Goal: Task Accomplishment & Management: Manage account settings

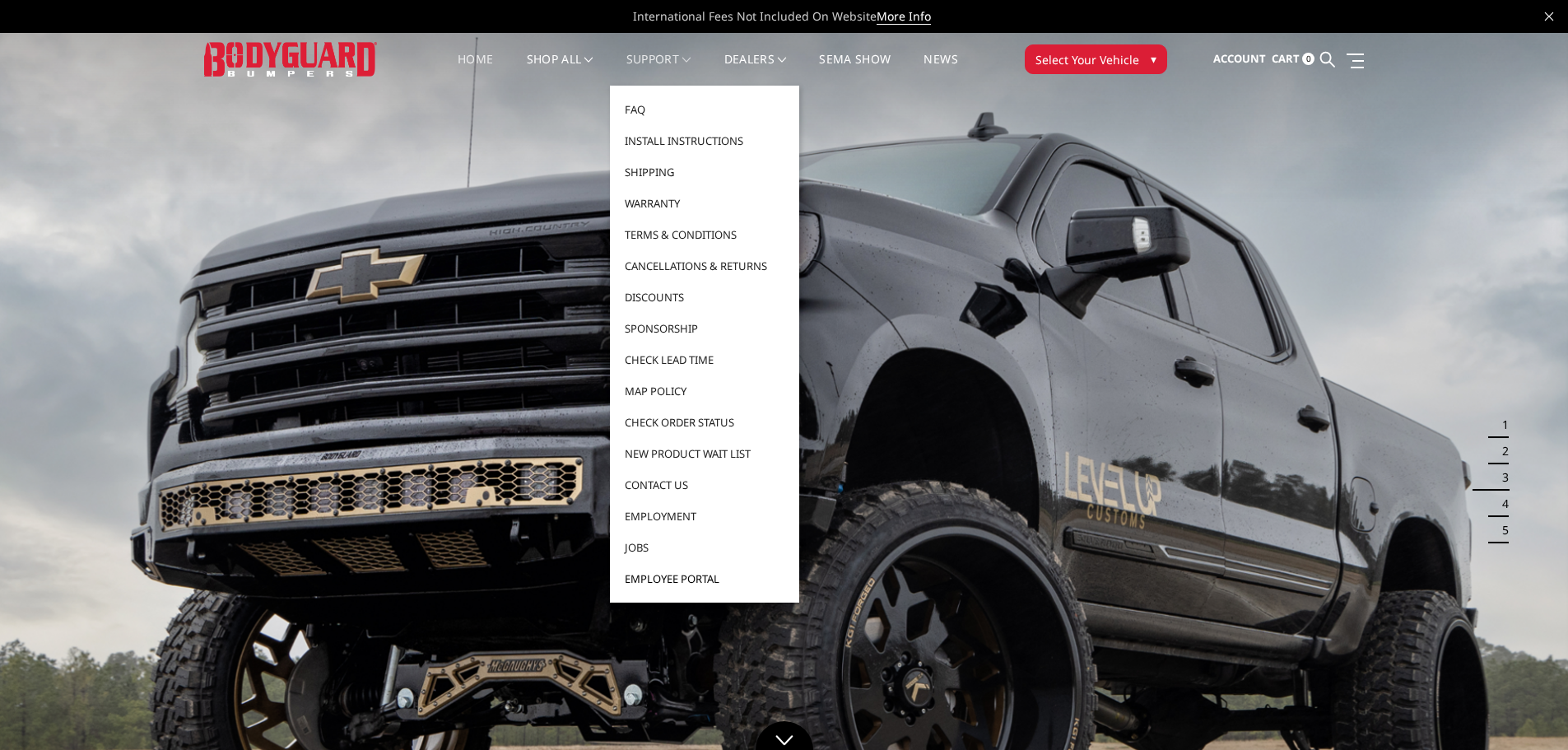
click at [684, 575] on link "Employee Portal" at bounding box center [704, 578] width 176 height 31
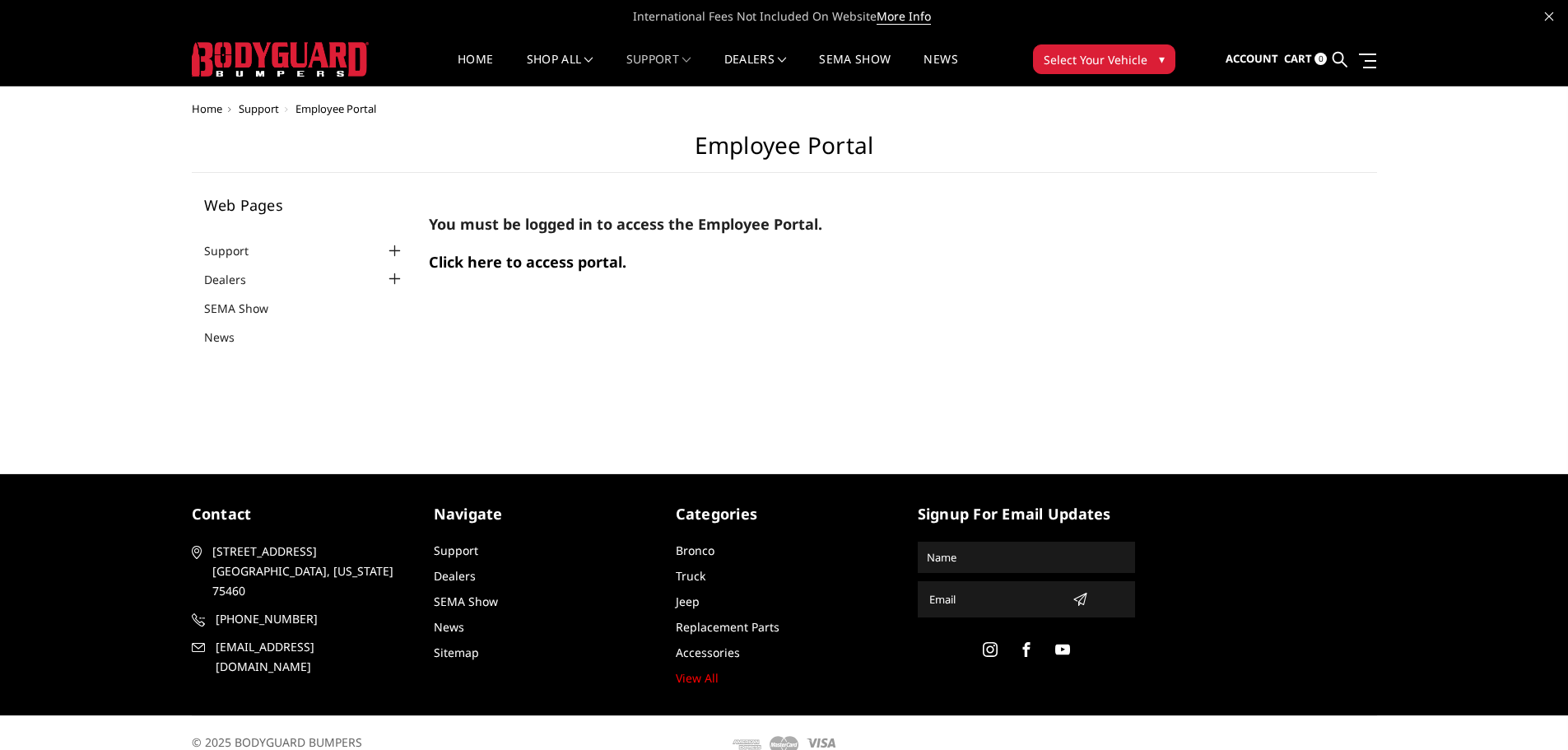
click at [491, 261] on span "Click here to access portal." at bounding box center [527, 262] width 198 height 20
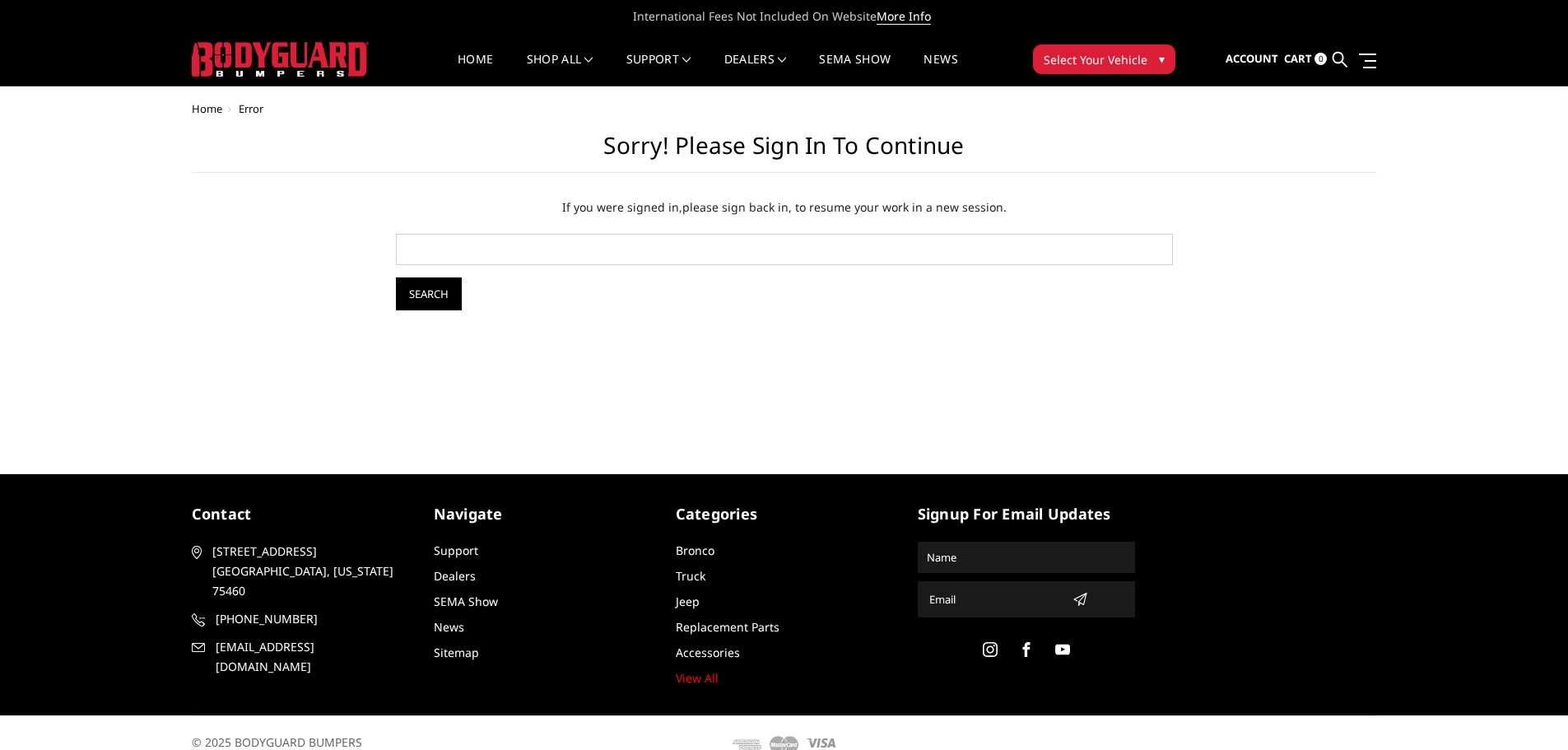
click at [1547, 20] on link at bounding box center [1548, 14] width 8 height 17
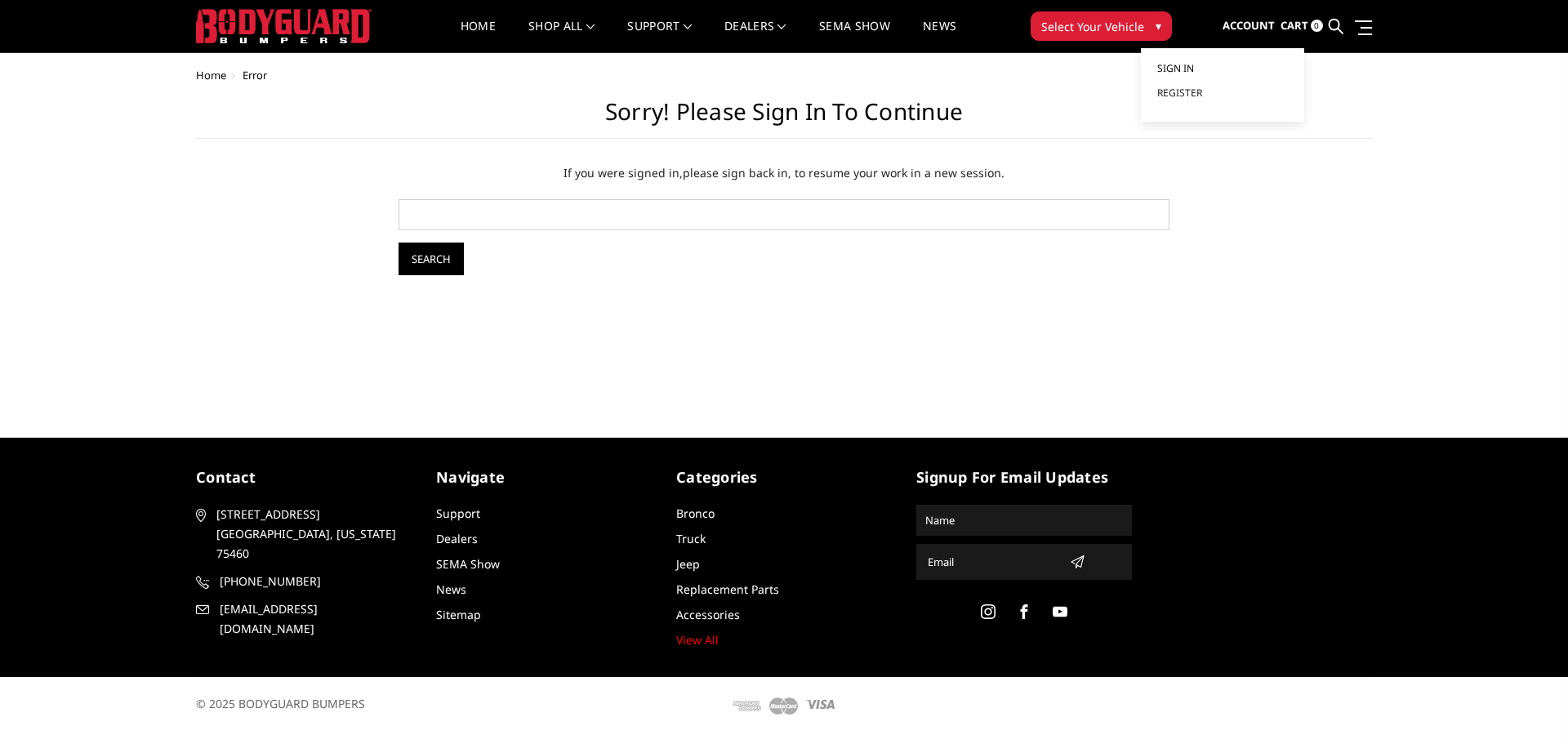
click at [1193, 66] on span "Sign in" at bounding box center [1176, 69] width 37 height 14
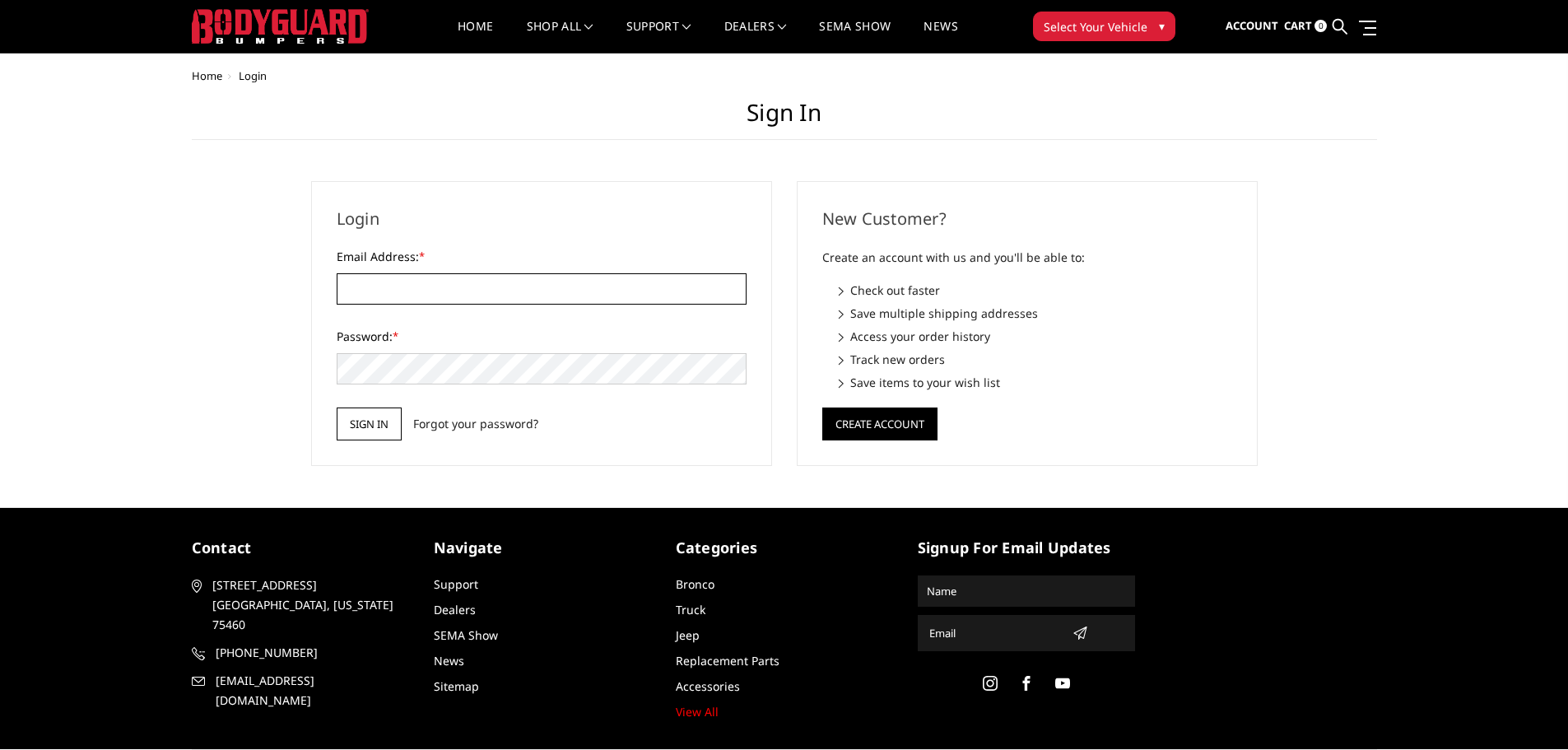
type input "WENDYCALL31@YAHOO.COM"
click at [366, 427] on input "Sign in" at bounding box center [369, 424] width 65 height 33
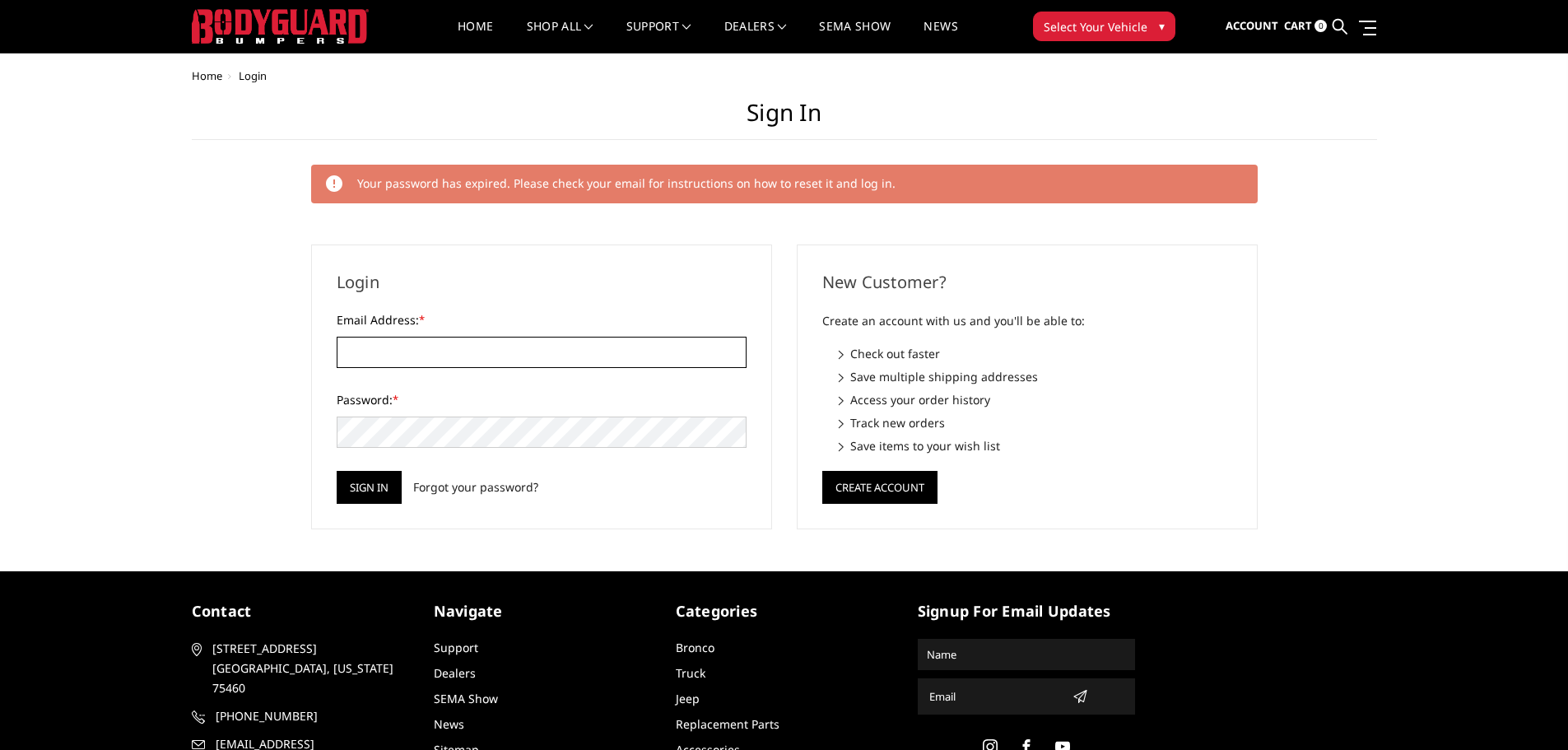
type input "[EMAIL_ADDRESS][DOMAIN_NAME]"
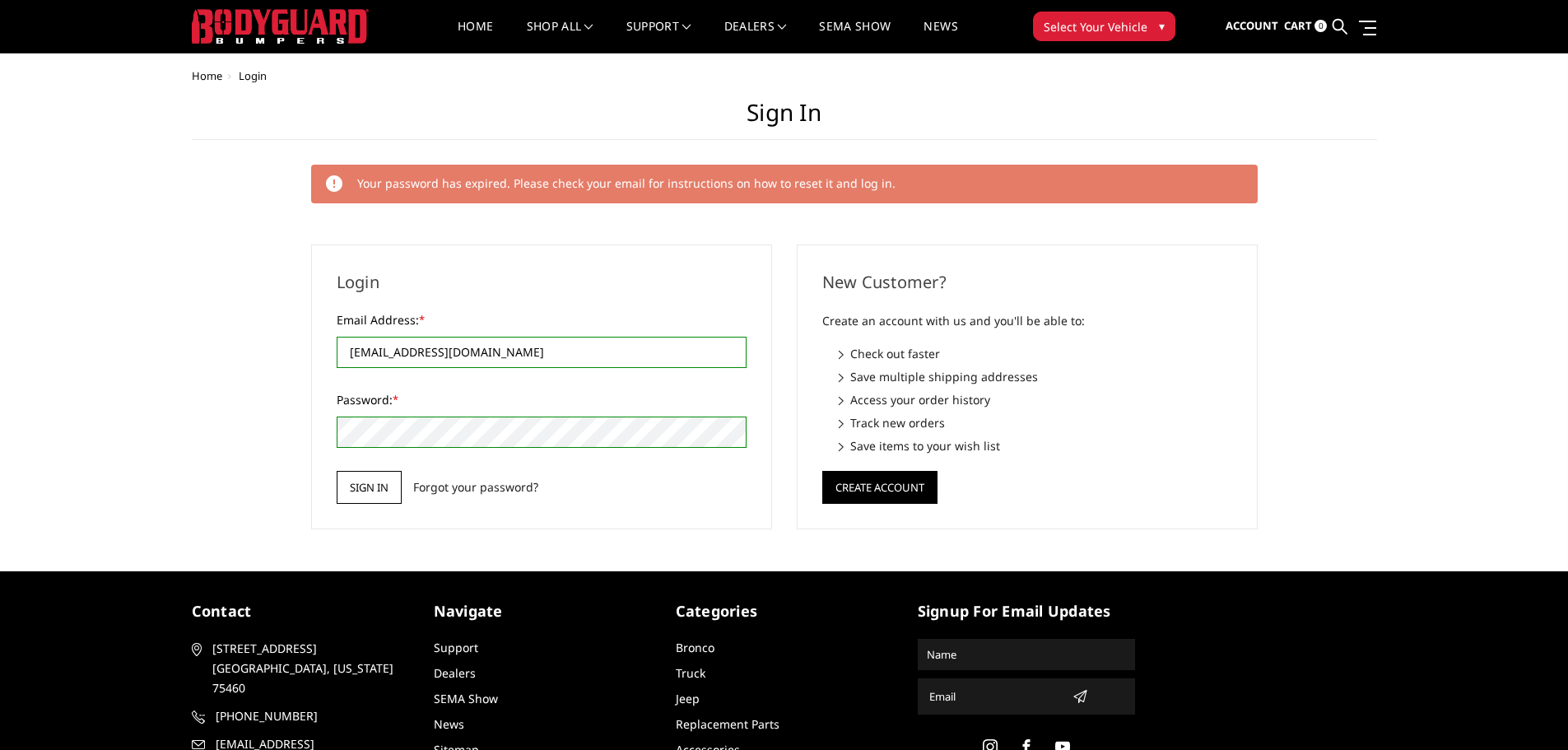
click at [359, 497] on input "Sign in" at bounding box center [369, 487] width 65 height 33
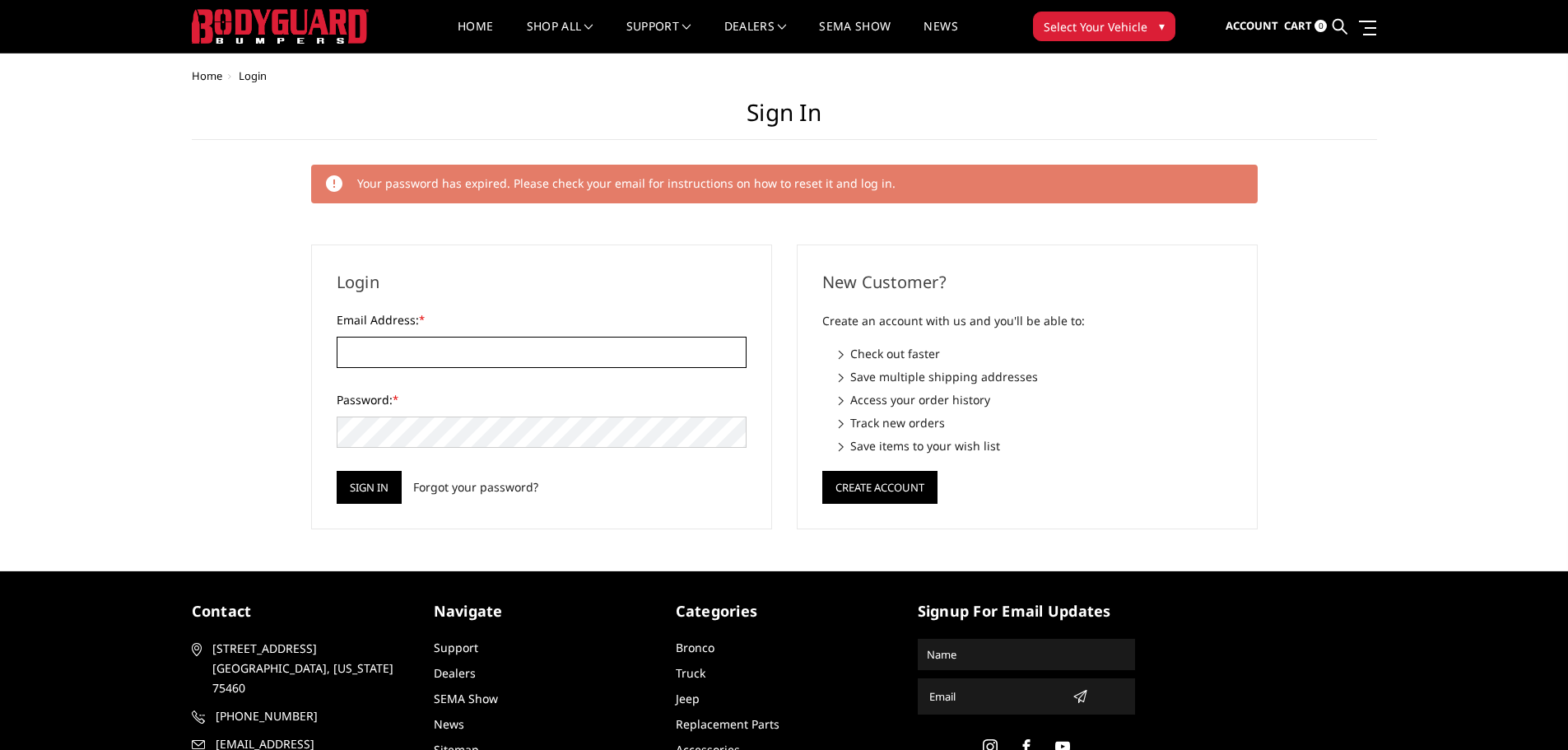
type input "[EMAIL_ADDRESS][DOMAIN_NAME]"
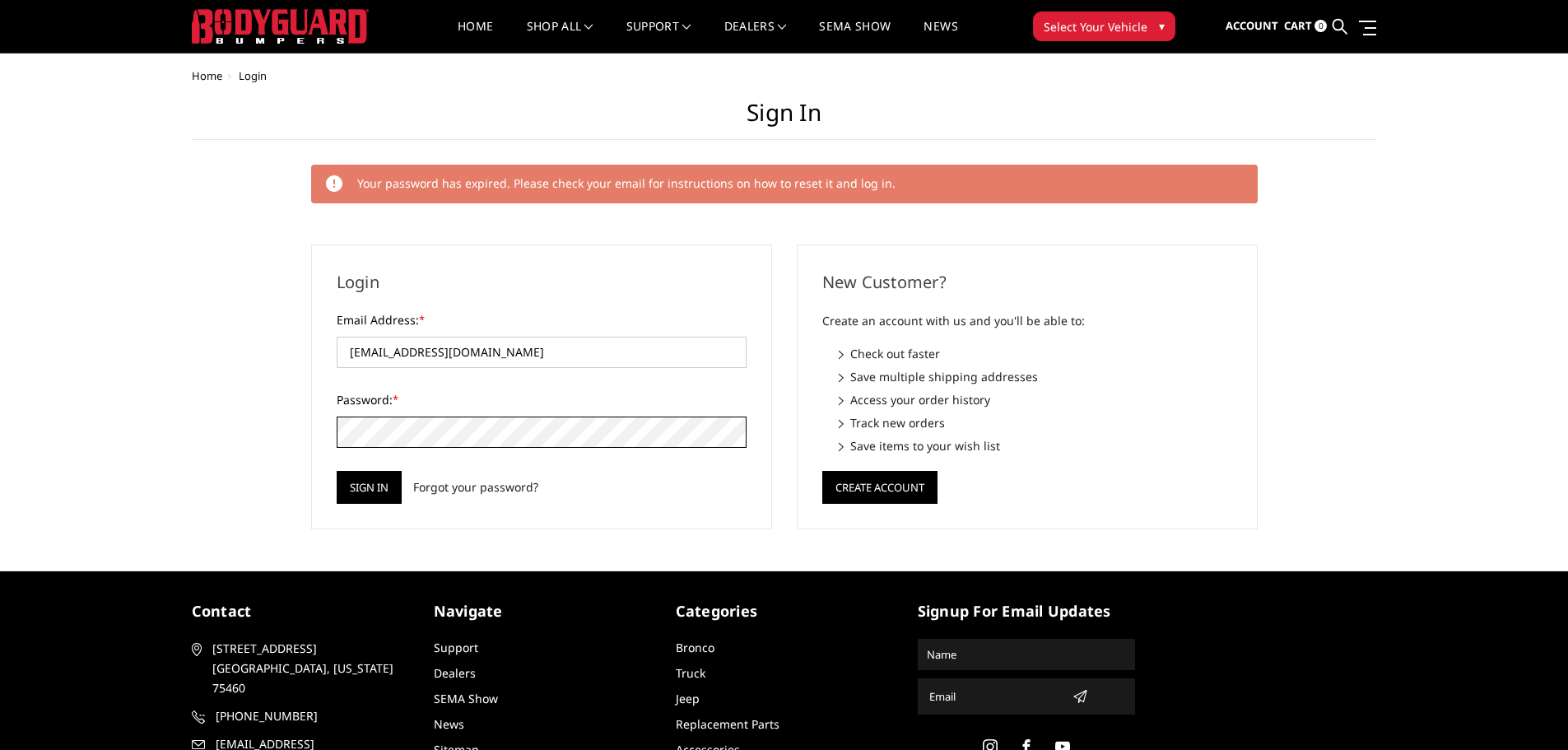
click at [261, 439] on div "Home Login Sign in Your password has expired. Please check your email for instr…" at bounding box center [784, 300] width 1185 height 459
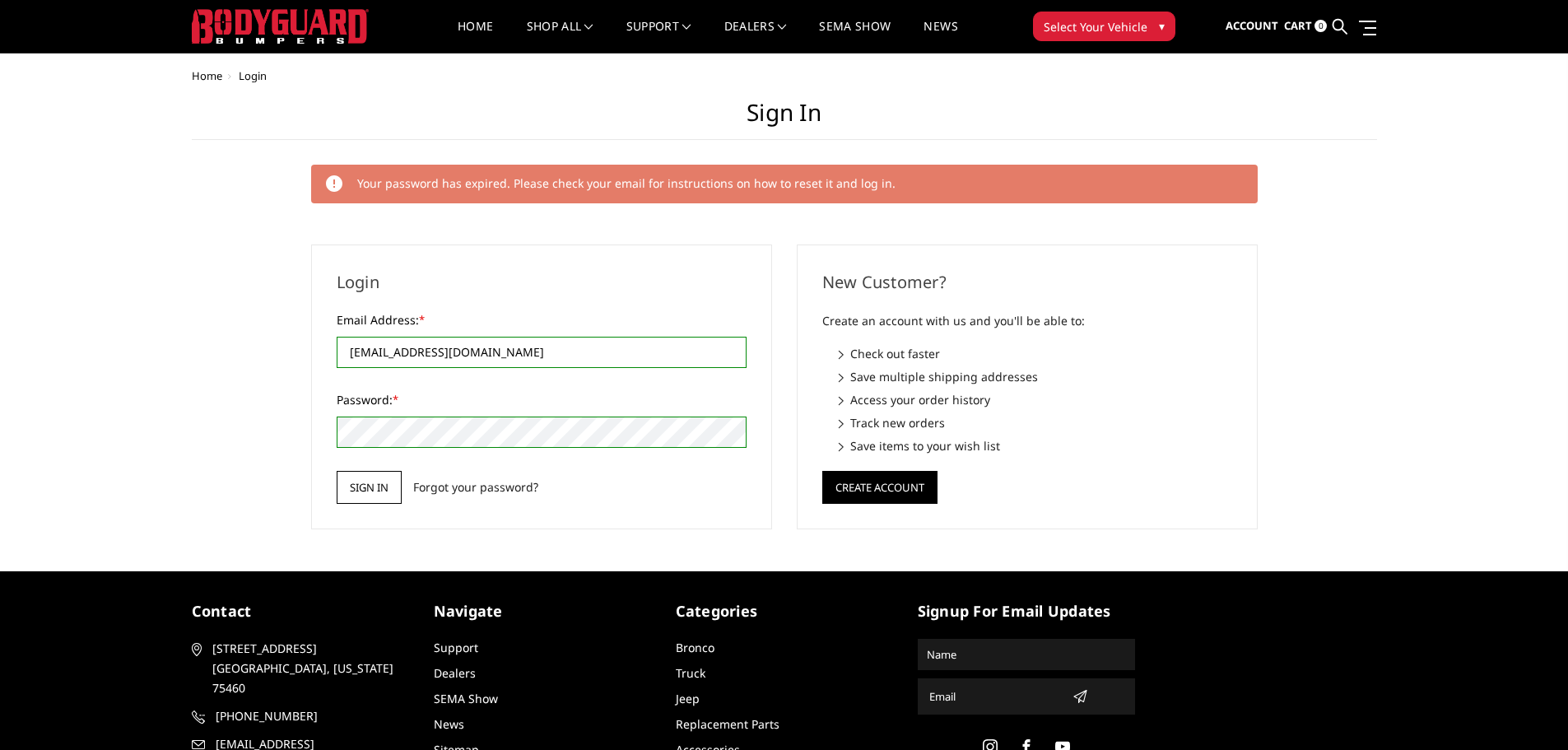
click at [345, 488] on input "Sign in" at bounding box center [369, 487] width 65 height 33
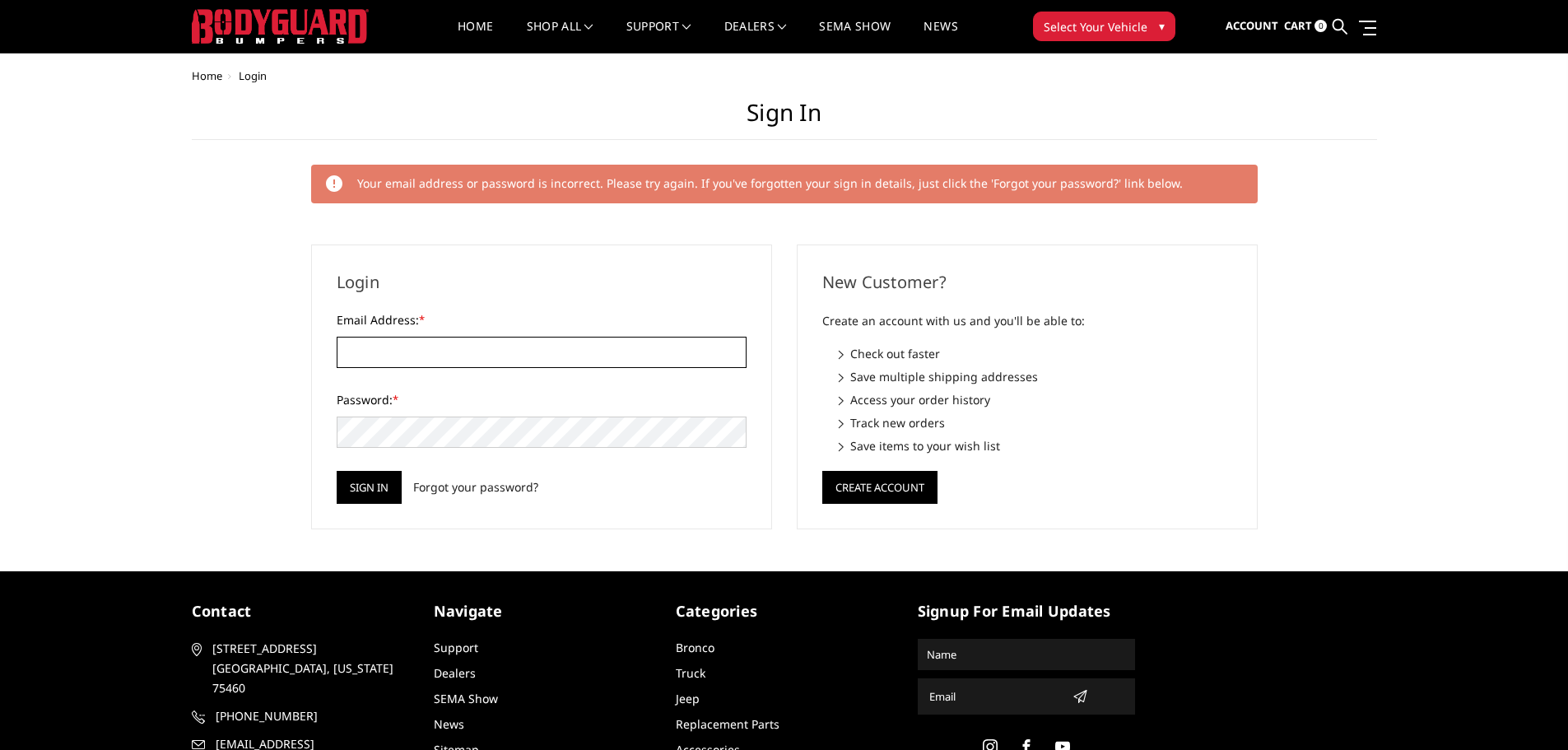
type input "WENDYCALL31@YAHOO.COM"
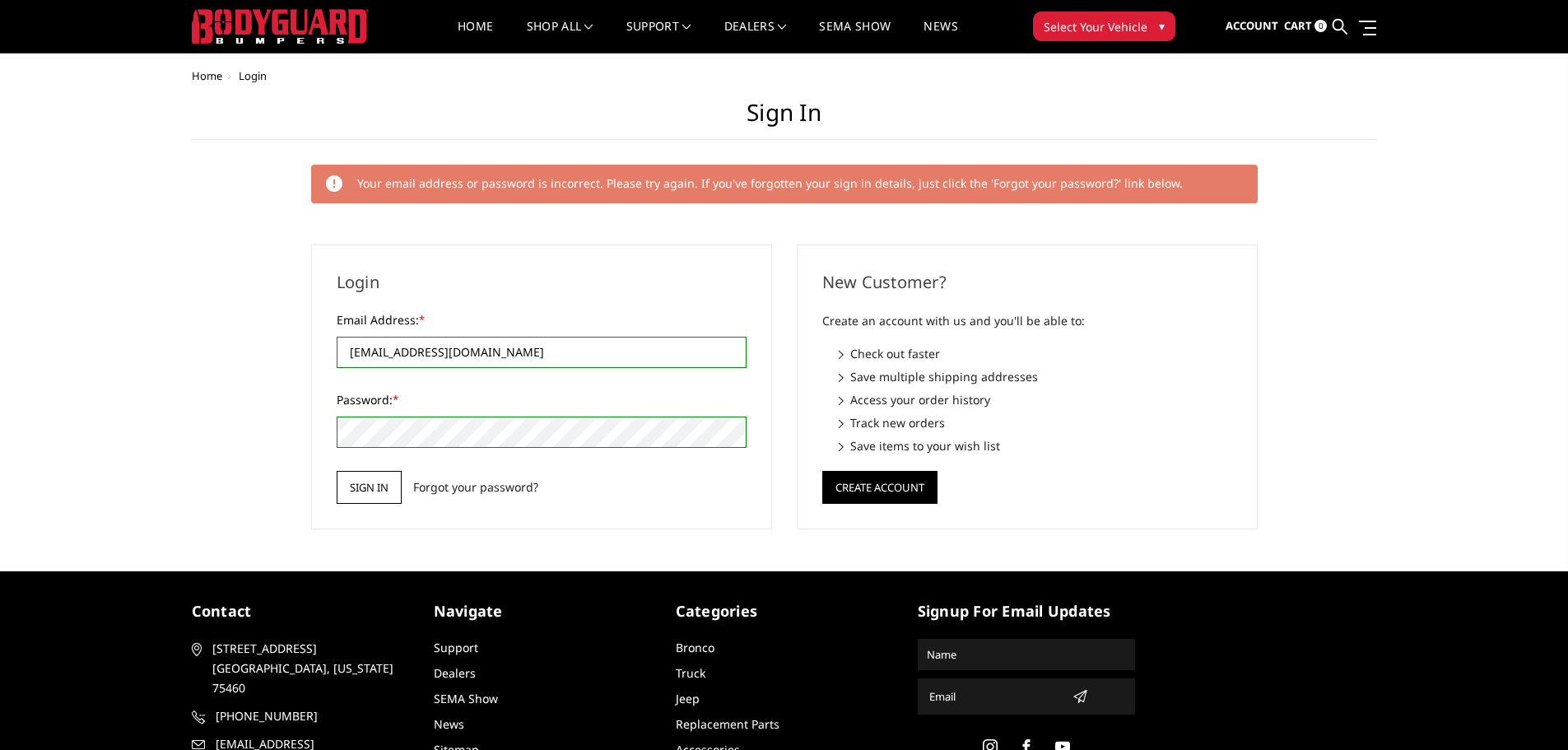
click at [370, 486] on input "Sign in" at bounding box center [369, 487] width 65 height 33
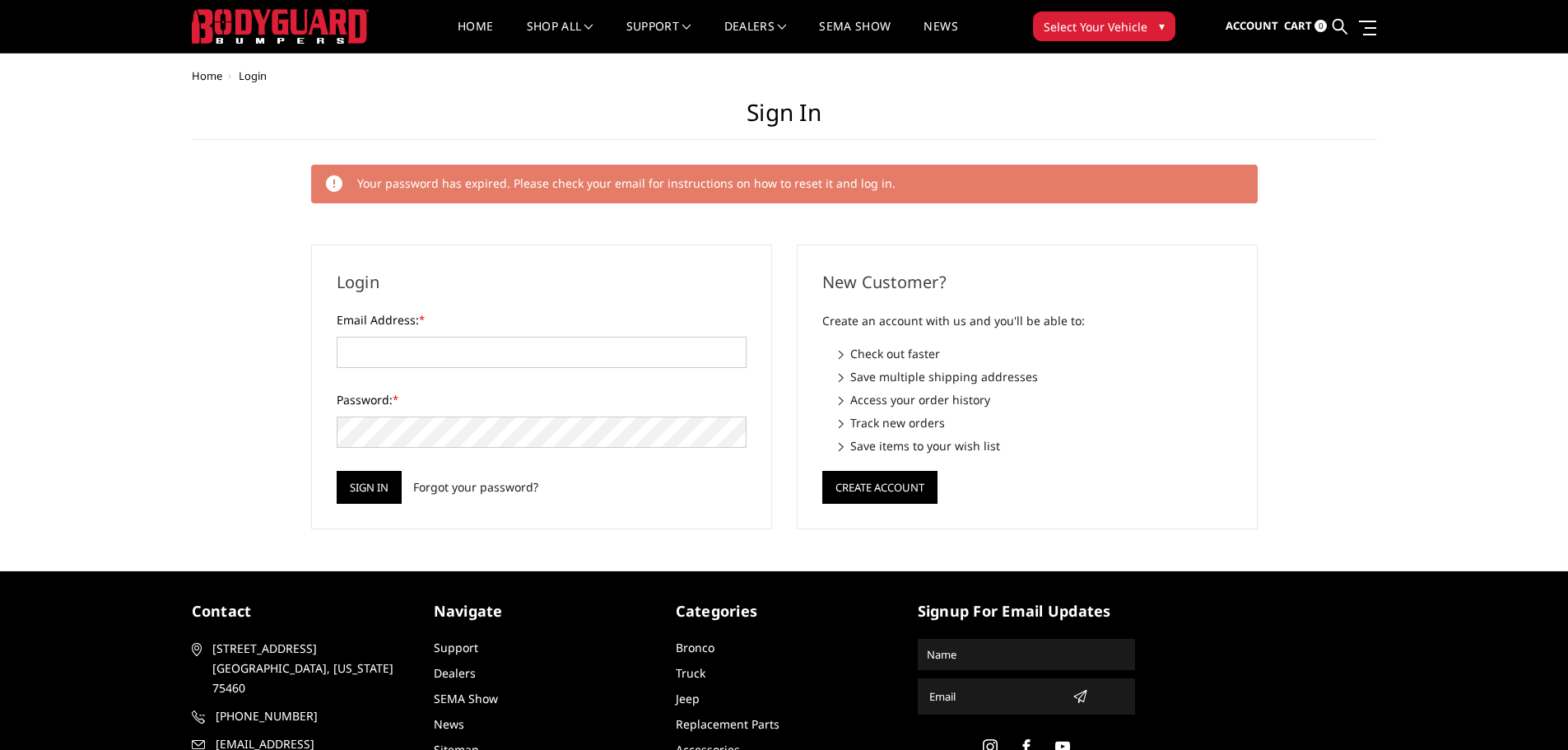
type input "[EMAIL_ADDRESS][DOMAIN_NAME]"
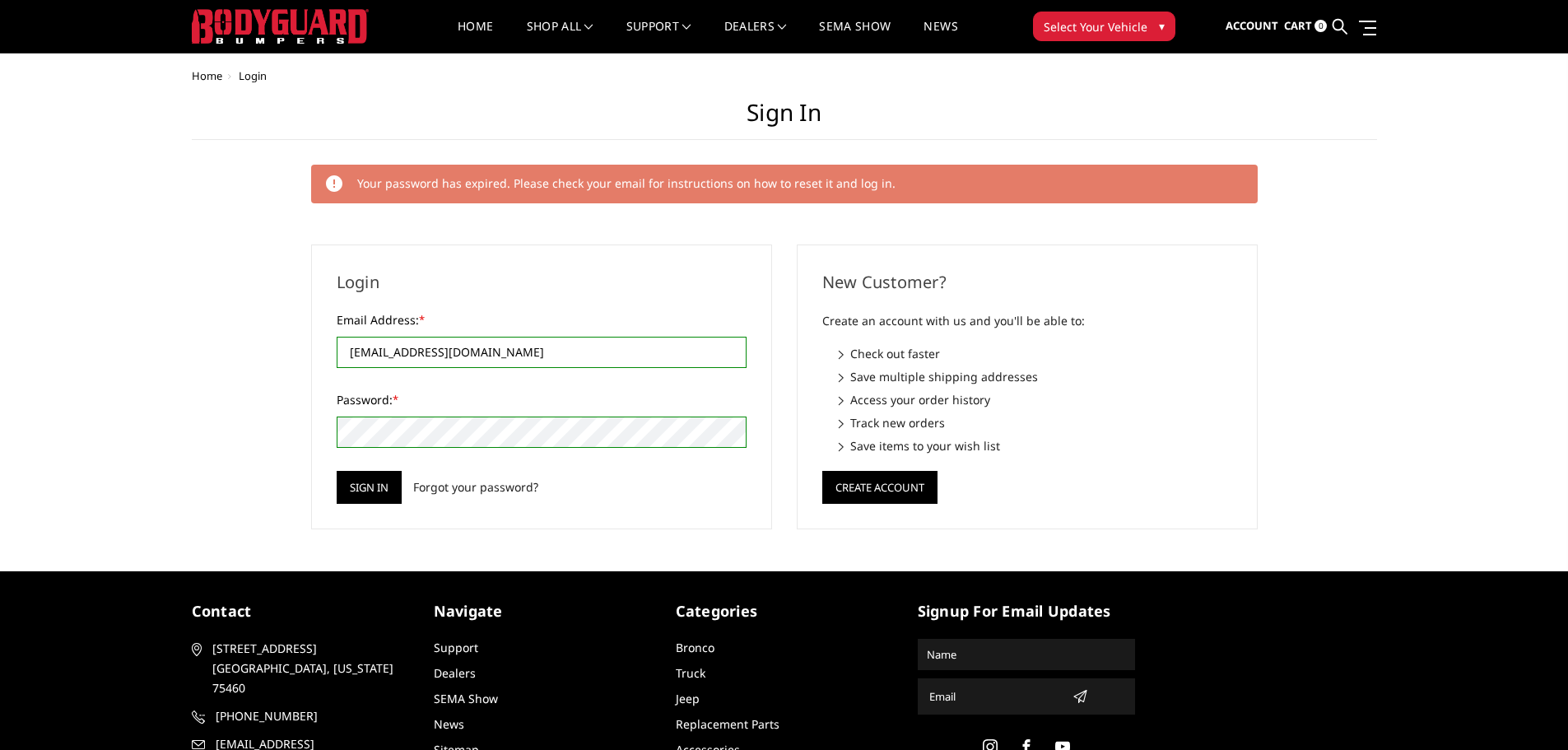
click at [337, 471] on input "Sign in" at bounding box center [369, 487] width 65 height 33
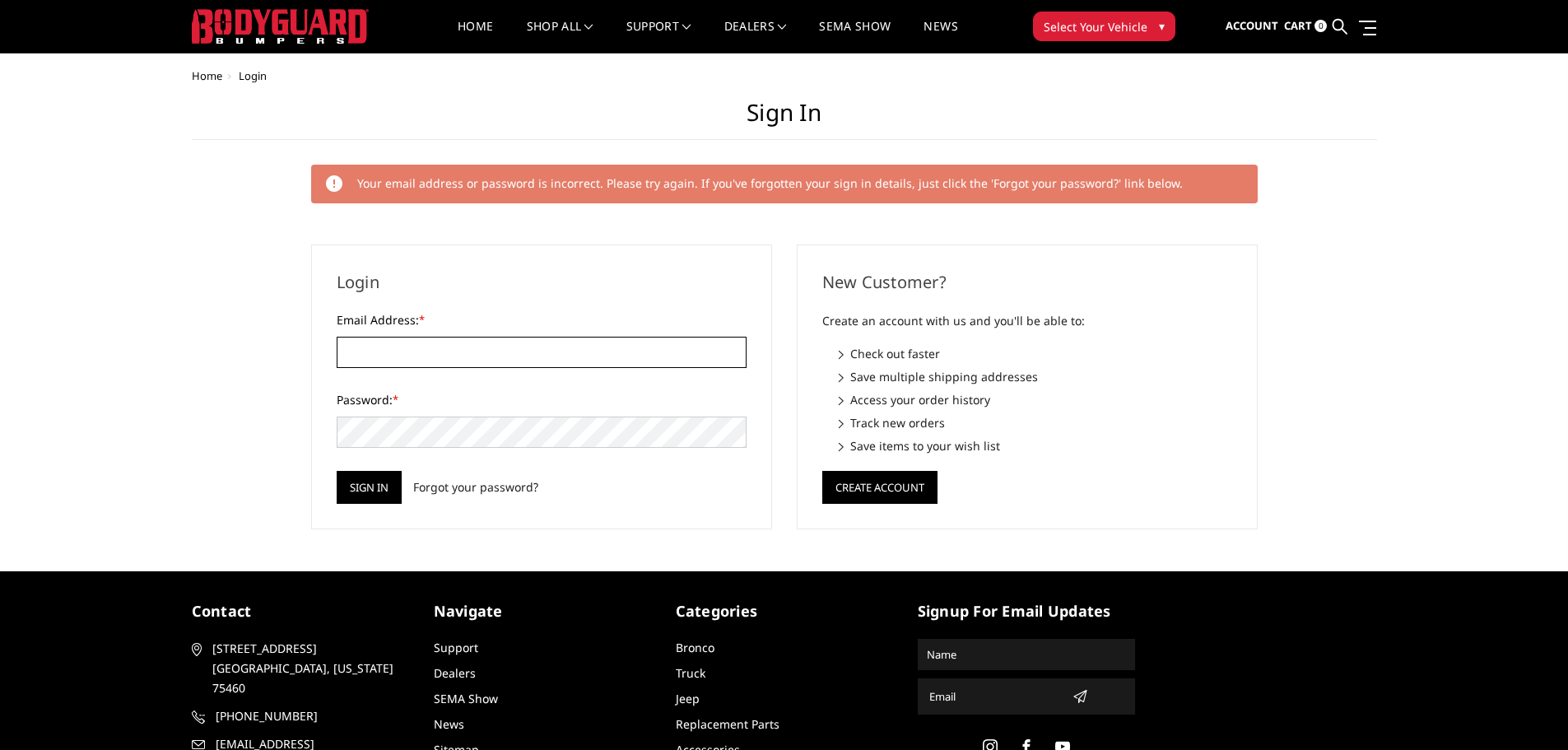
type input "WENDYCALL31@YAHOO.COM"
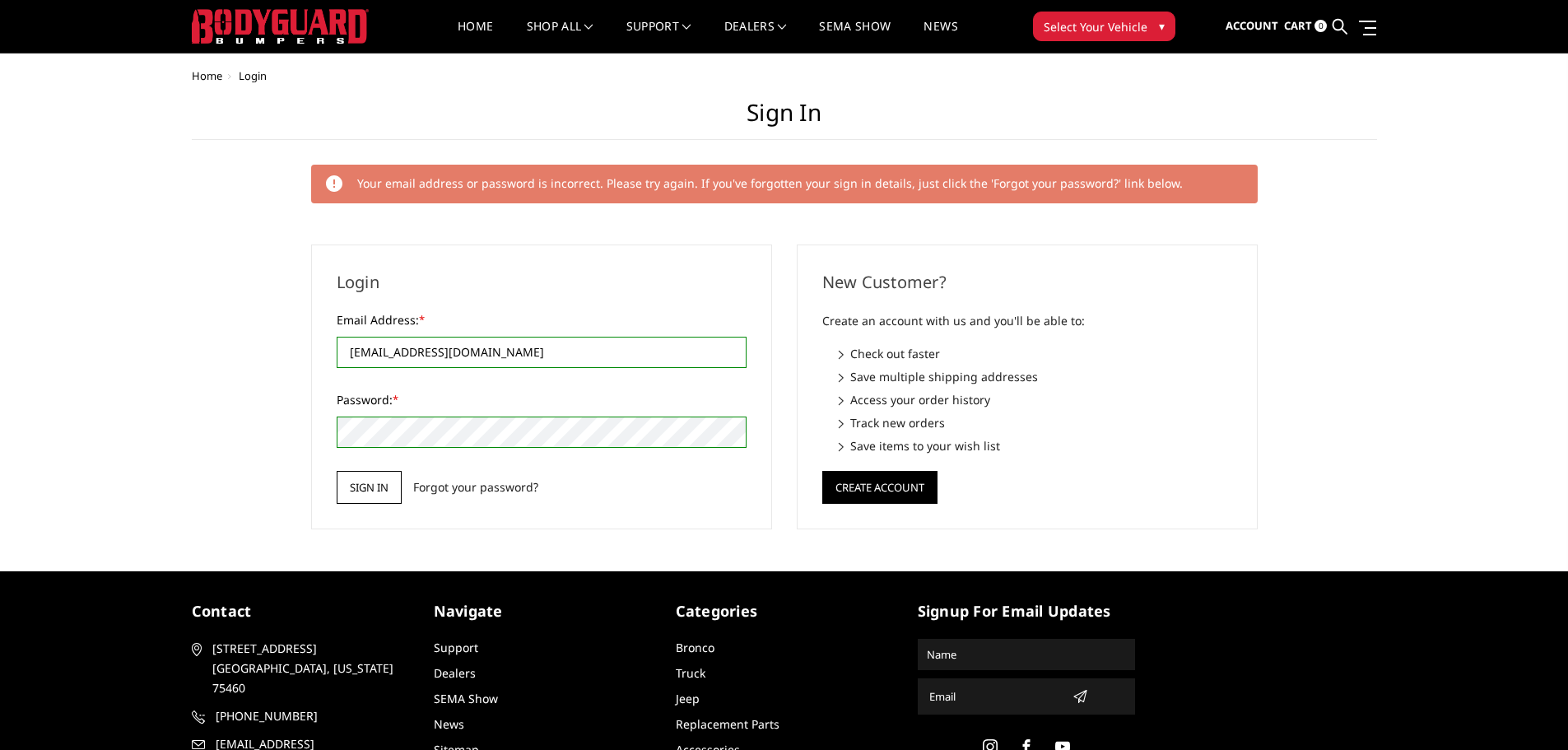
click at [365, 485] on input "Sign in" at bounding box center [369, 487] width 65 height 33
